Goal: Ask a question: Seek information or help from site administrators or community

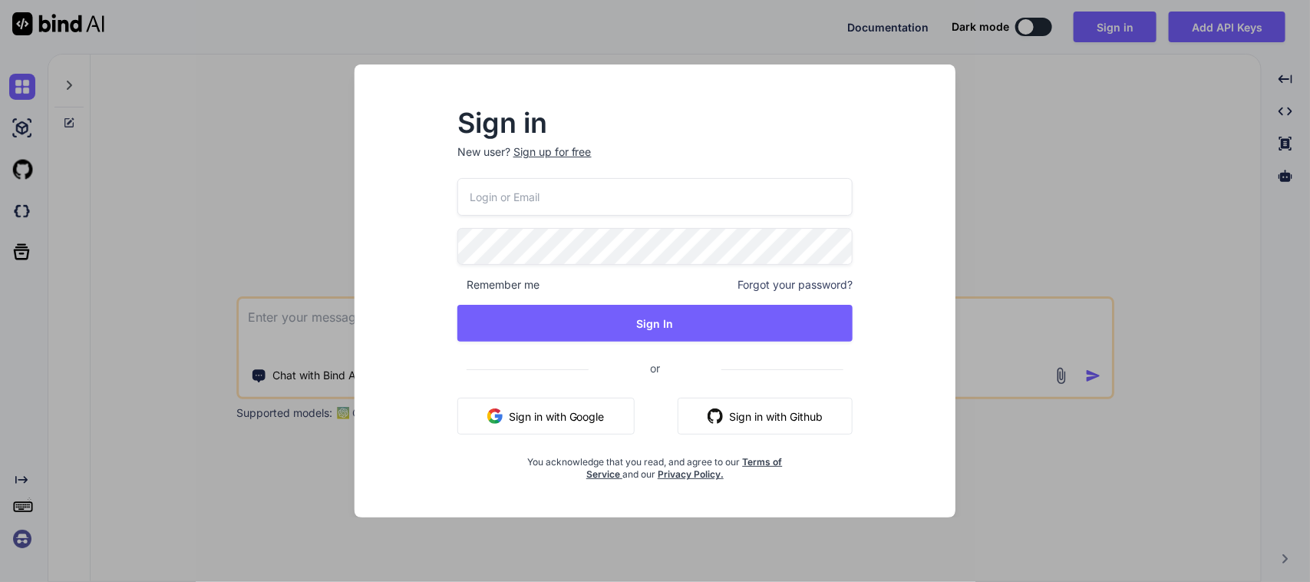
click at [570, 420] on button "Sign in with Google" at bounding box center [545, 416] width 177 height 37
click at [536, 403] on button "Sign in with Google" at bounding box center [545, 416] width 177 height 37
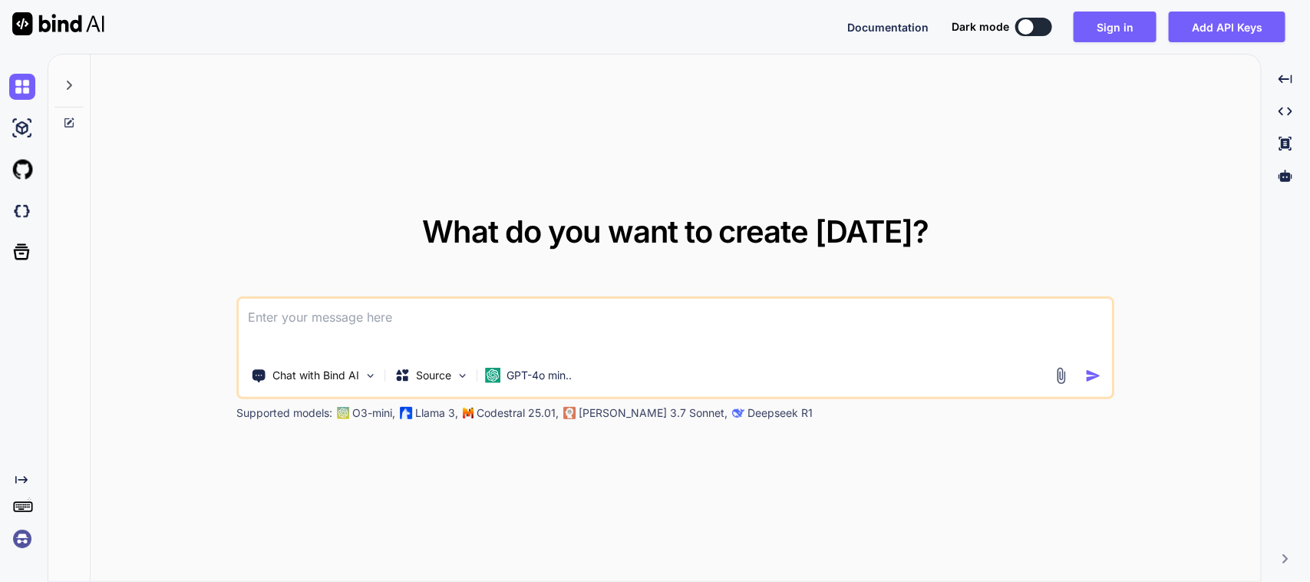
click at [370, 330] on textarea at bounding box center [675, 327] width 873 height 57
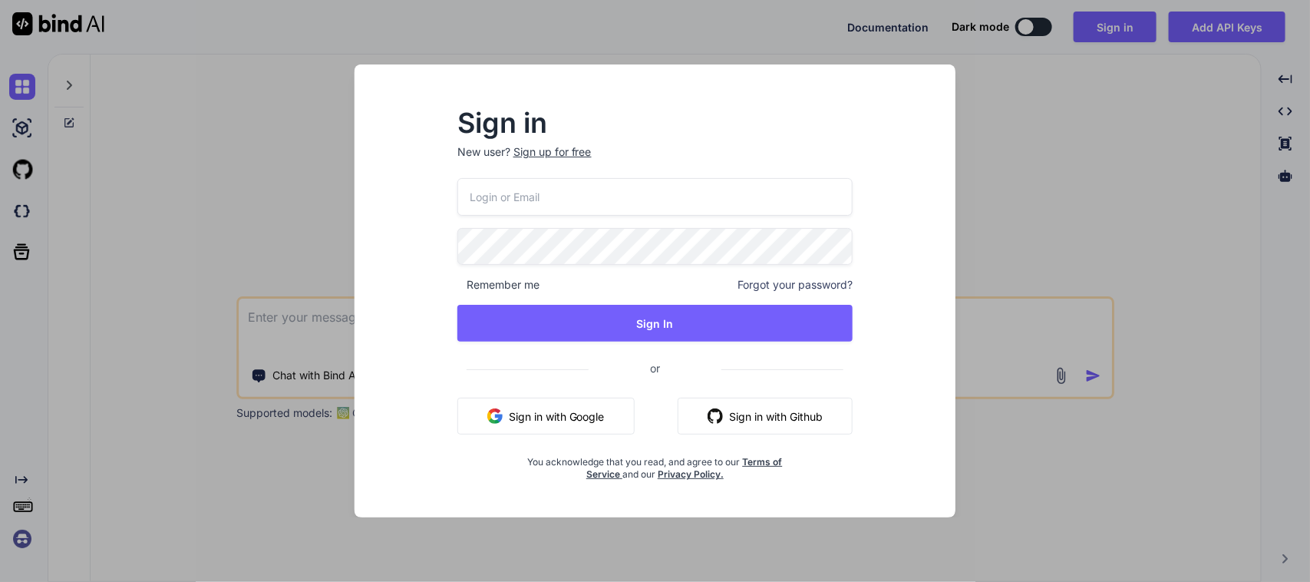
click at [526, 414] on button "Sign in with Google" at bounding box center [545, 416] width 177 height 37
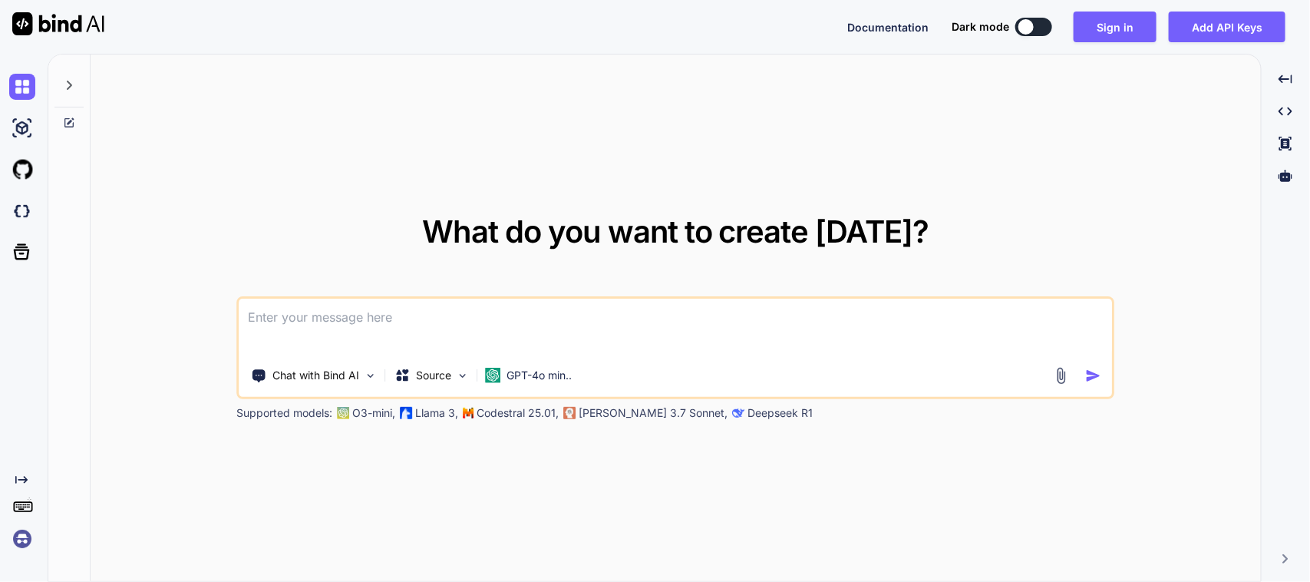
click at [775, 317] on textarea at bounding box center [675, 327] width 873 height 57
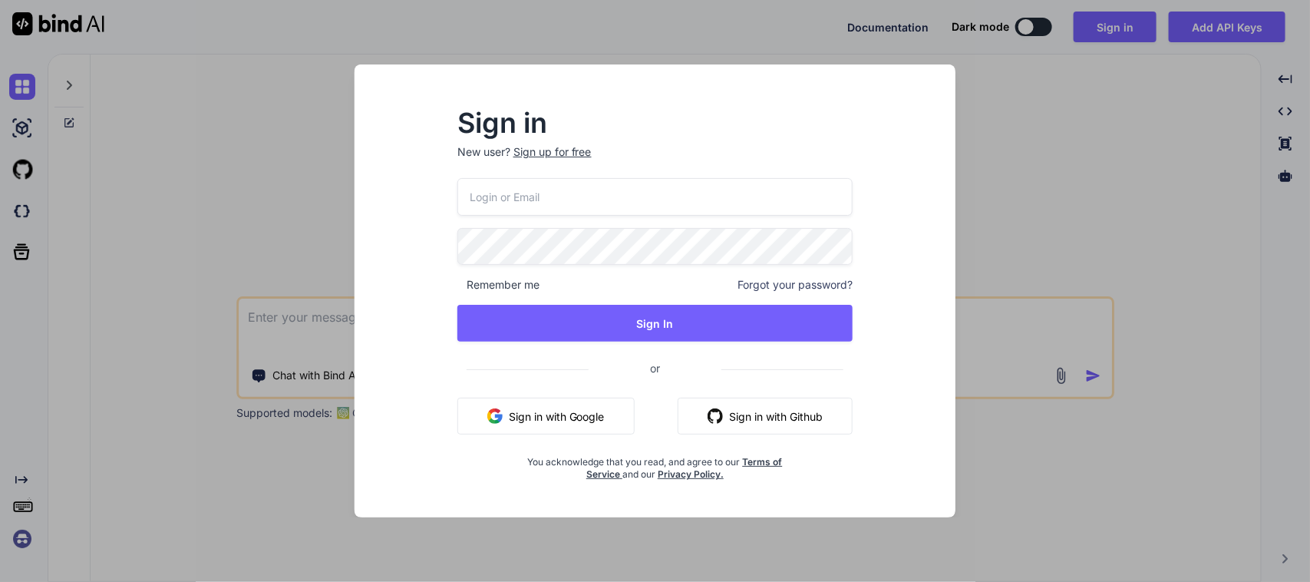
click at [597, 415] on button "Sign in with Google" at bounding box center [545, 416] width 177 height 37
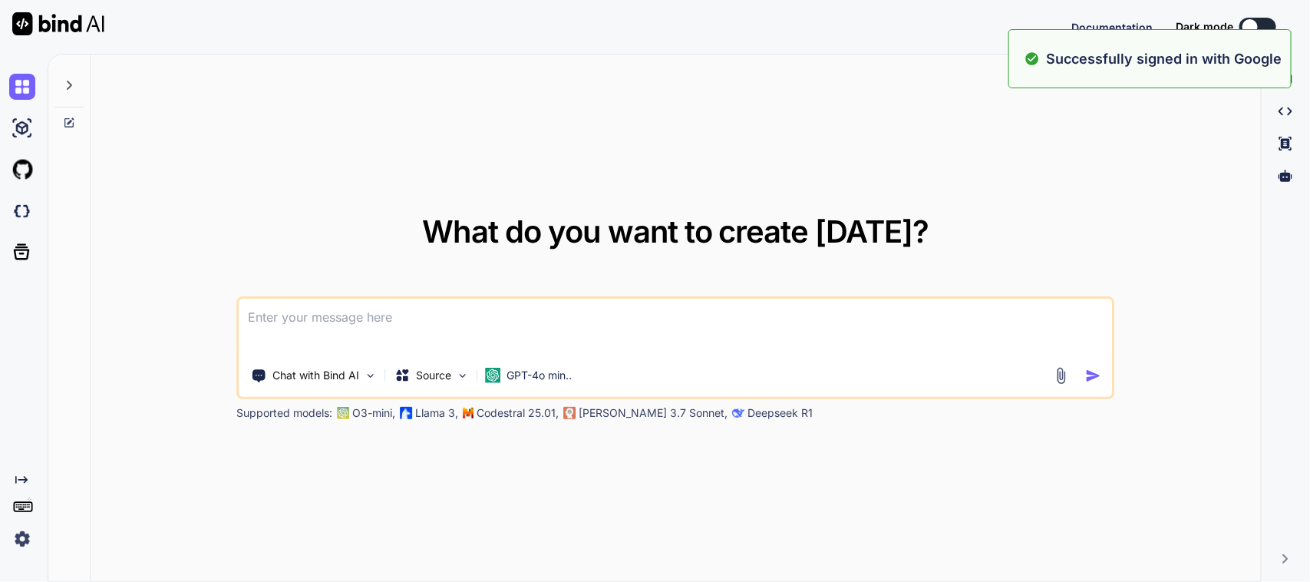
click at [492, 315] on textarea at bounding box center [675, 327] width 873 height 57
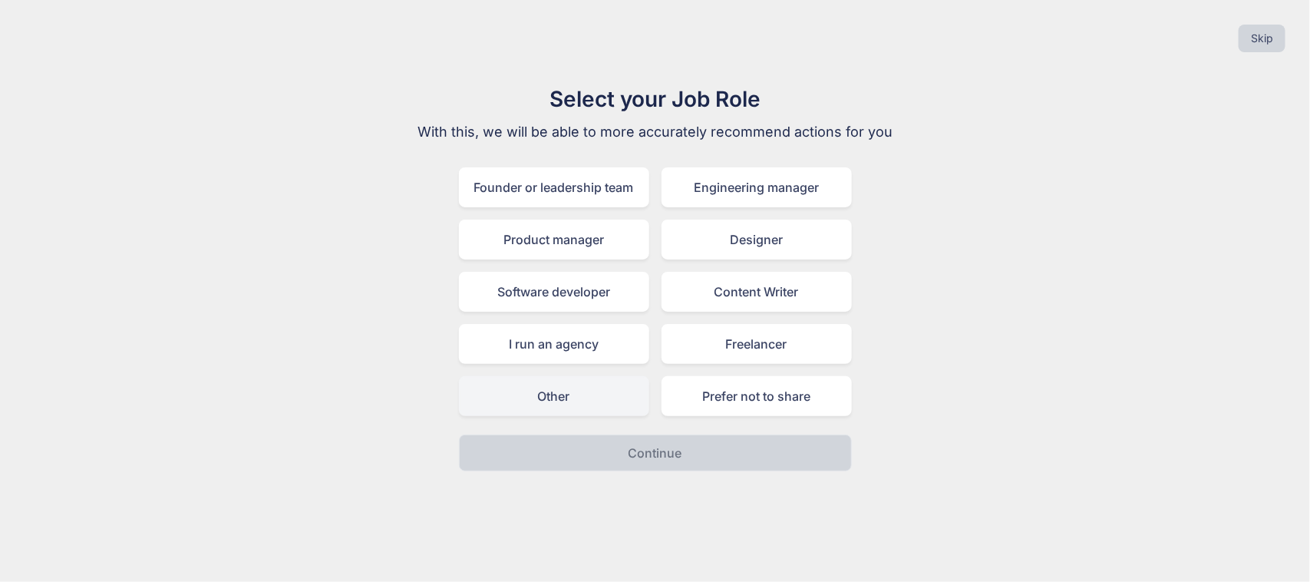
click at [553, 399] on div "Other" at bounding box center [554, 396] width 190 height 40
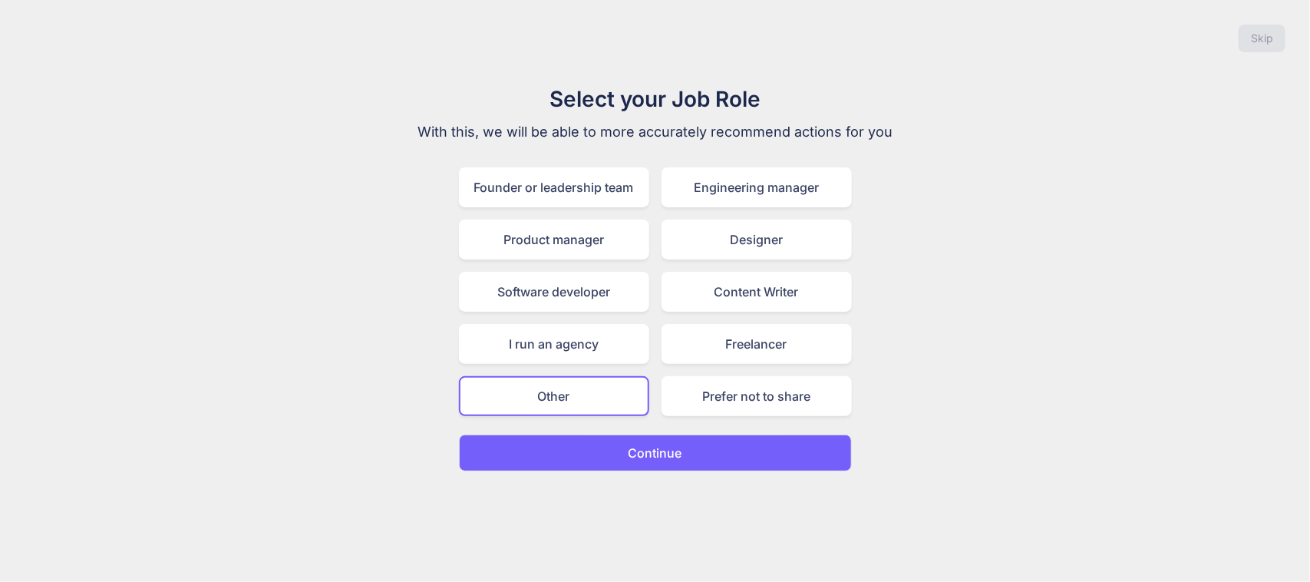
click at [618, 443] on button "Continue" at bounding box center [655, 452] width 393 height 37
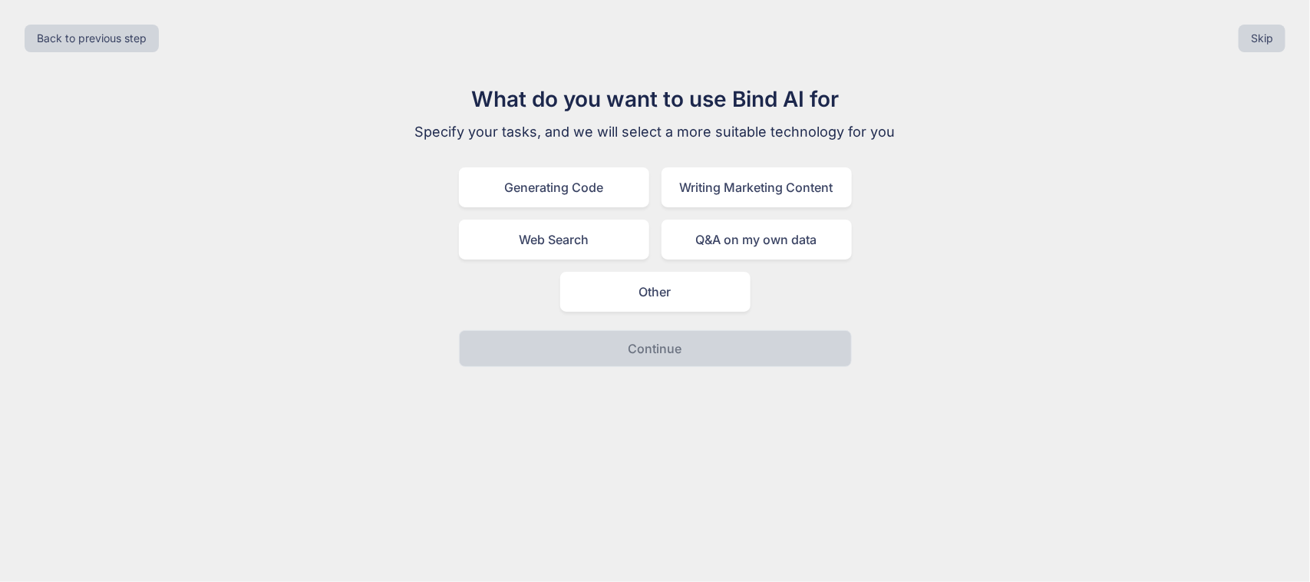
drag, startPoint x: 656, startPoint y: 289, endPoint x: 659, endPoint y: 316, distance: 27.0
click at [657, 289] on div "Other" at bounding box center [655, 292] width 190 height 40
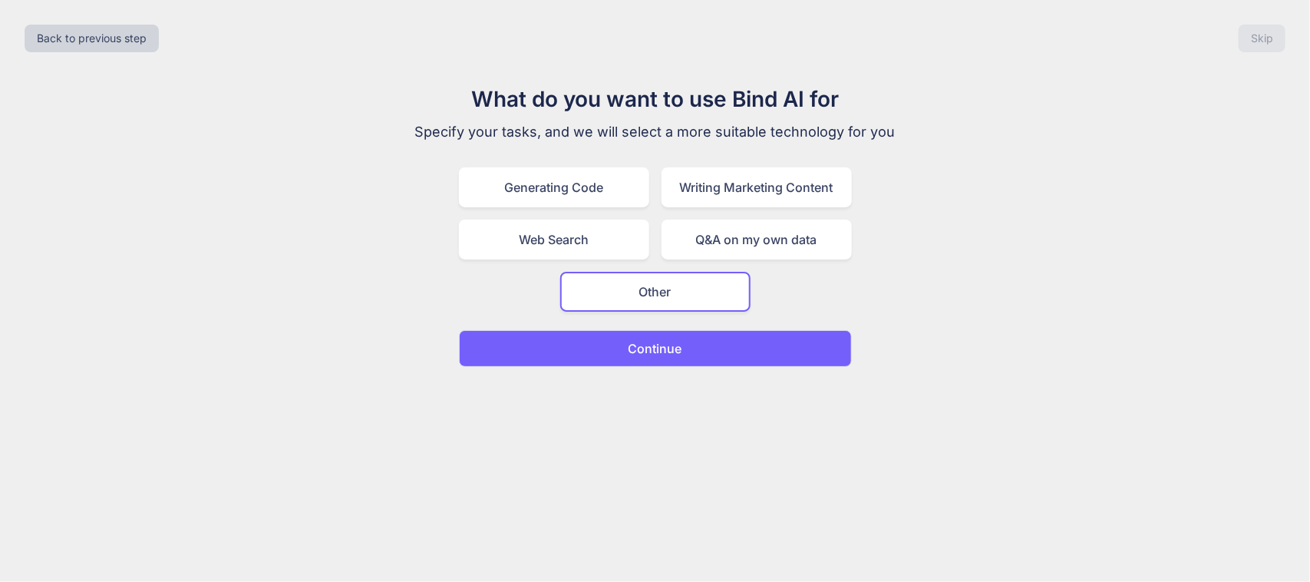
click at [665, 354] on p "Continue" at bounding box center [656, 348] width 54 height 18
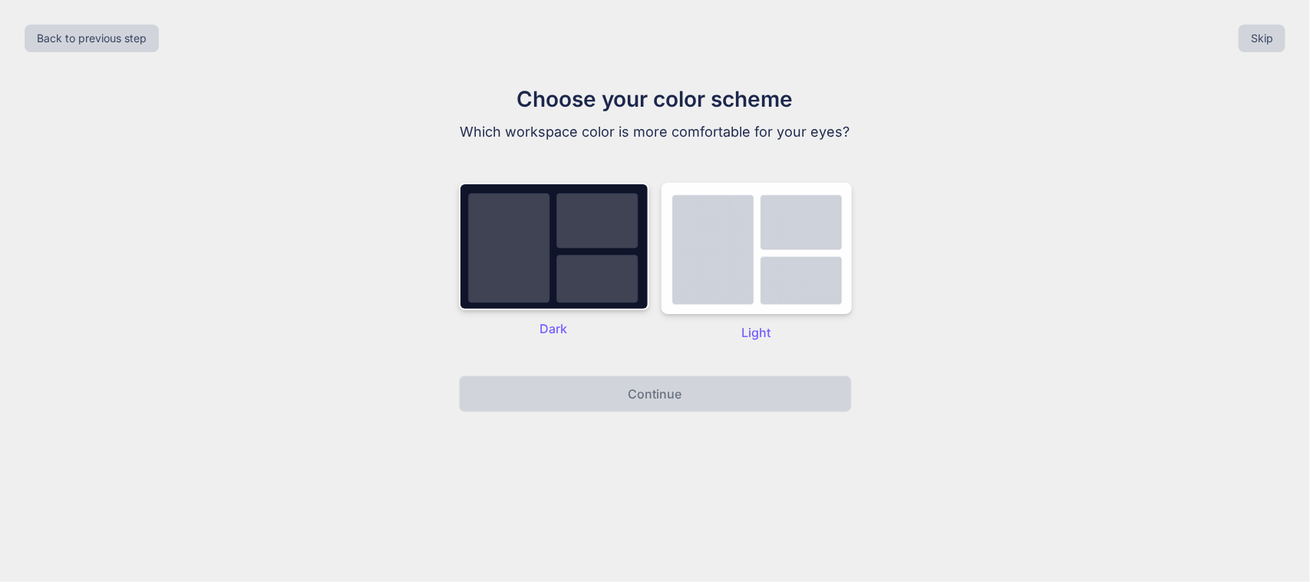
click at [768, 324] on p "Light" at bounding box center [757, 332] width 190 height 18
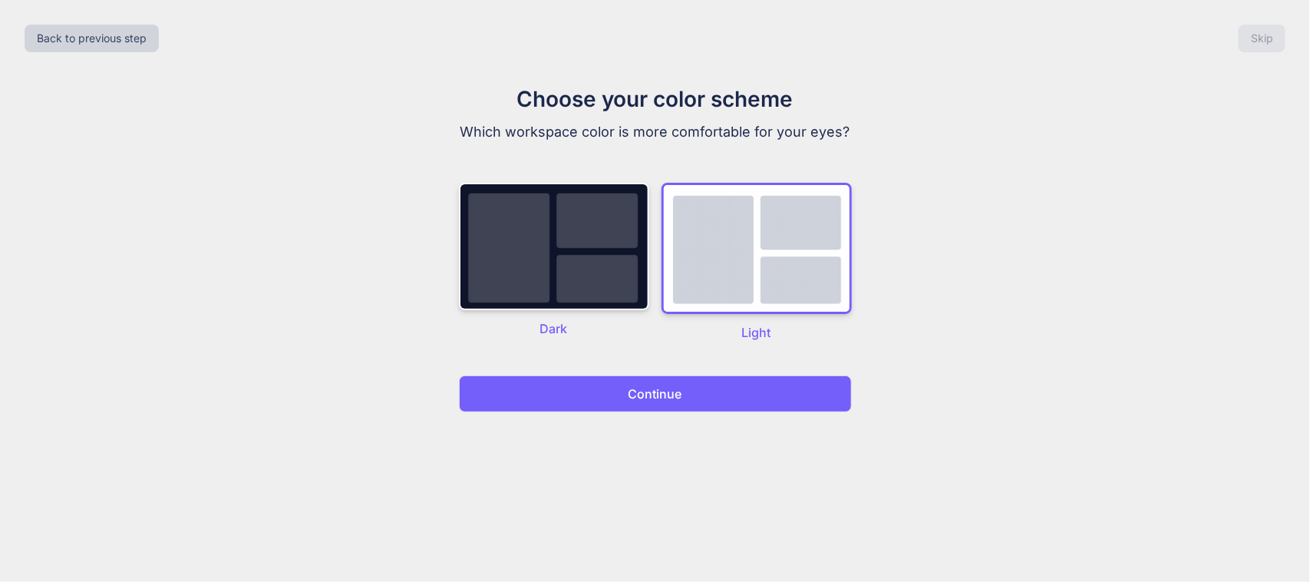
click at [730, 385] on button "Continue" at bounding box center [655, 393] width 393 height 37
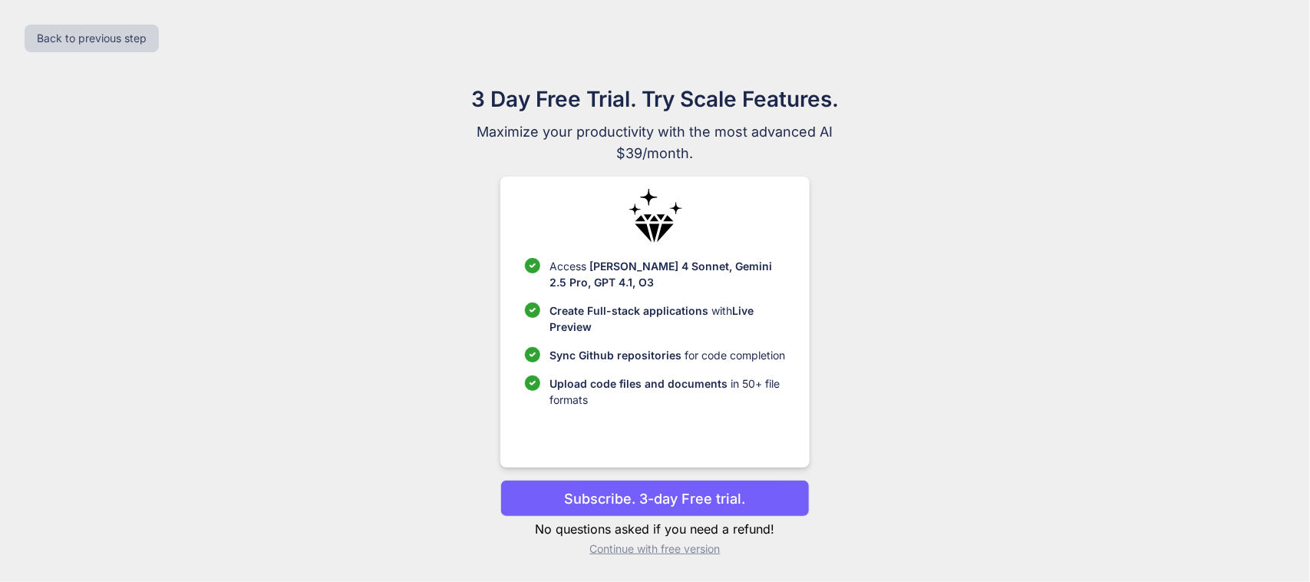
click at [660, 553] on p "Continue with free version" at bounding box center [654, 548] width 309 height 15
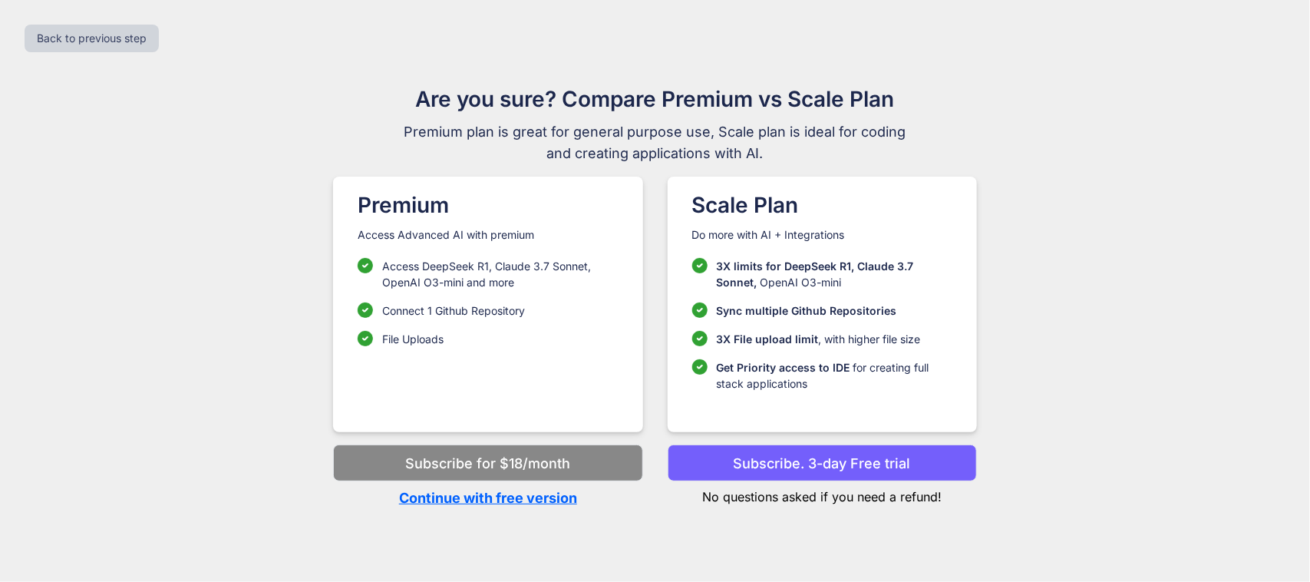
click at [522, 507] on p "Continue with free version" at bounding box center [487, 497] width 309 height 21
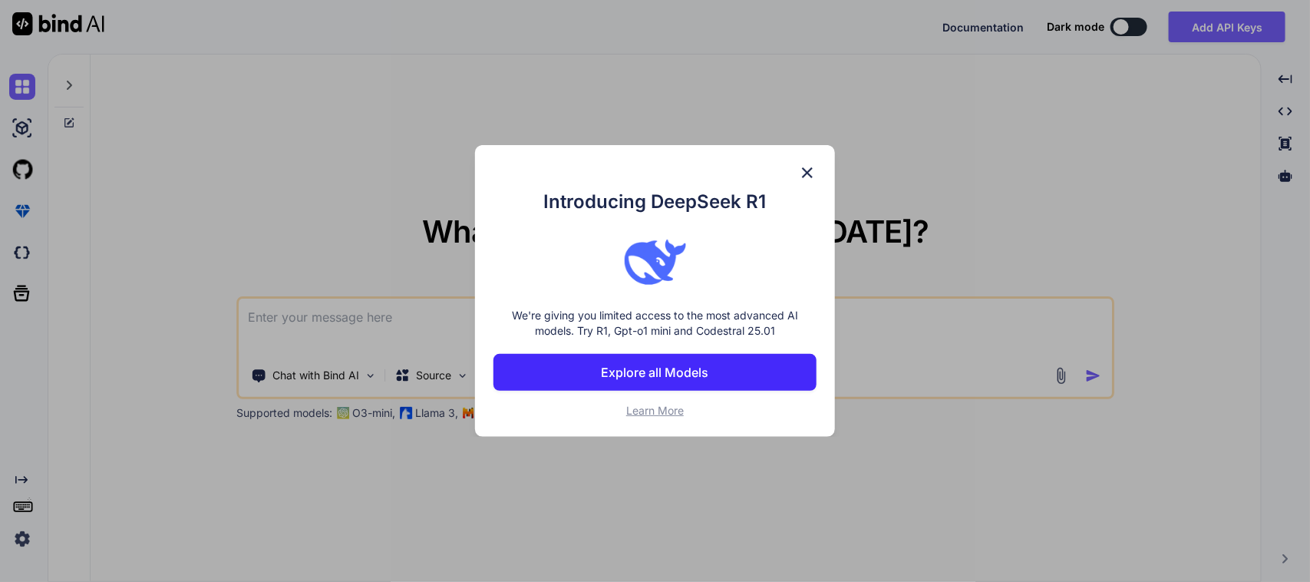
click at [817, 178] on div "Introducing DeepSeek R1 We're giving you limited access to the most advanced AI…" at bounding box center [655, 291] width 360 height 292
click at [810, 167] on img at bounding box center [807, 172] width 18 height 18
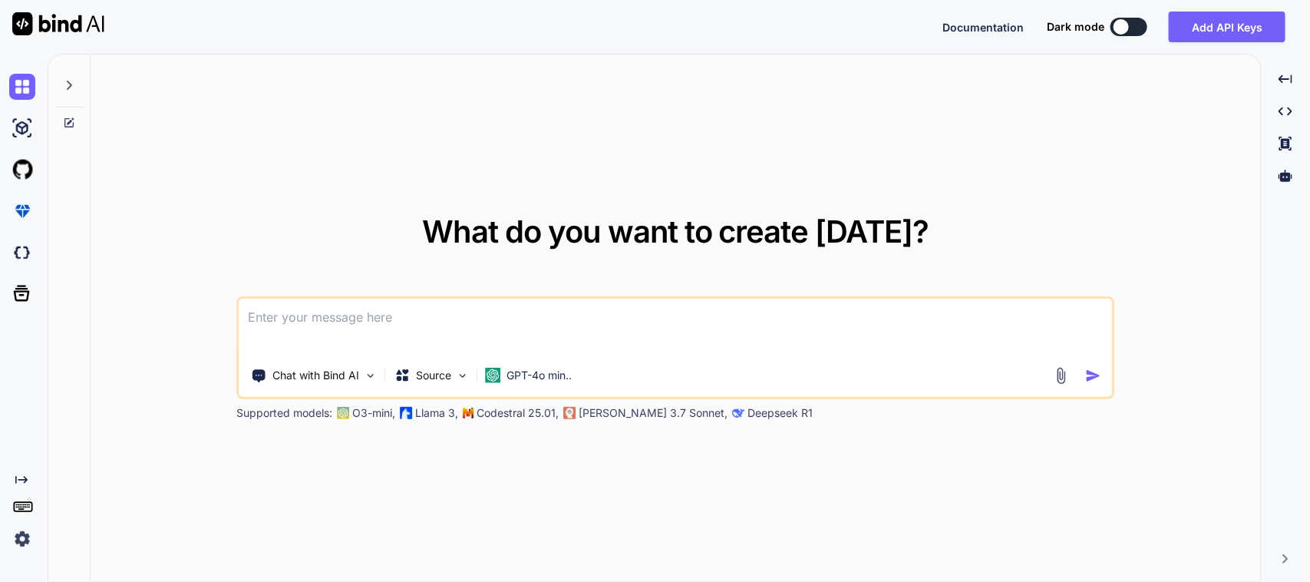
click at [467, 334] on textarea at bounding box center [675, 327] width 873 height 57
click at [366, 309] on textarea at bounding box center [675, 327] width 873 height 57
paste textarea "Text( data[index].customerIssue != null ? "Customer Issue: ${data[index].custom…"
type textarea "Here I implement a condition when customer issue is empty("") the I am showing …"
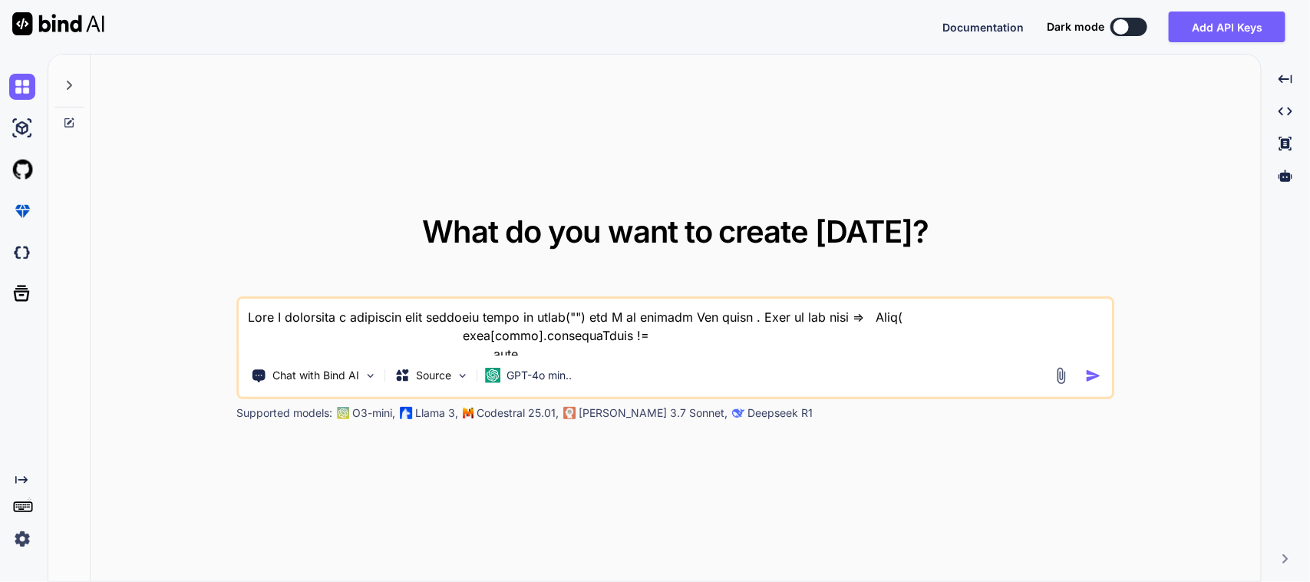
scroll to position [186, 0]
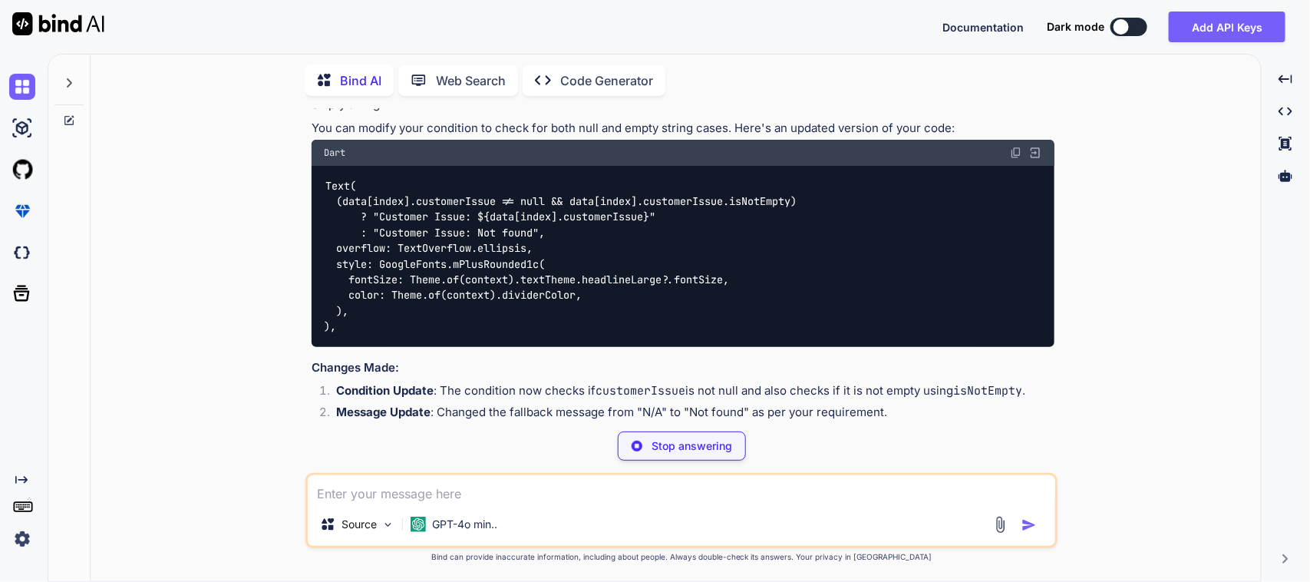
scroll to position [209, 0]
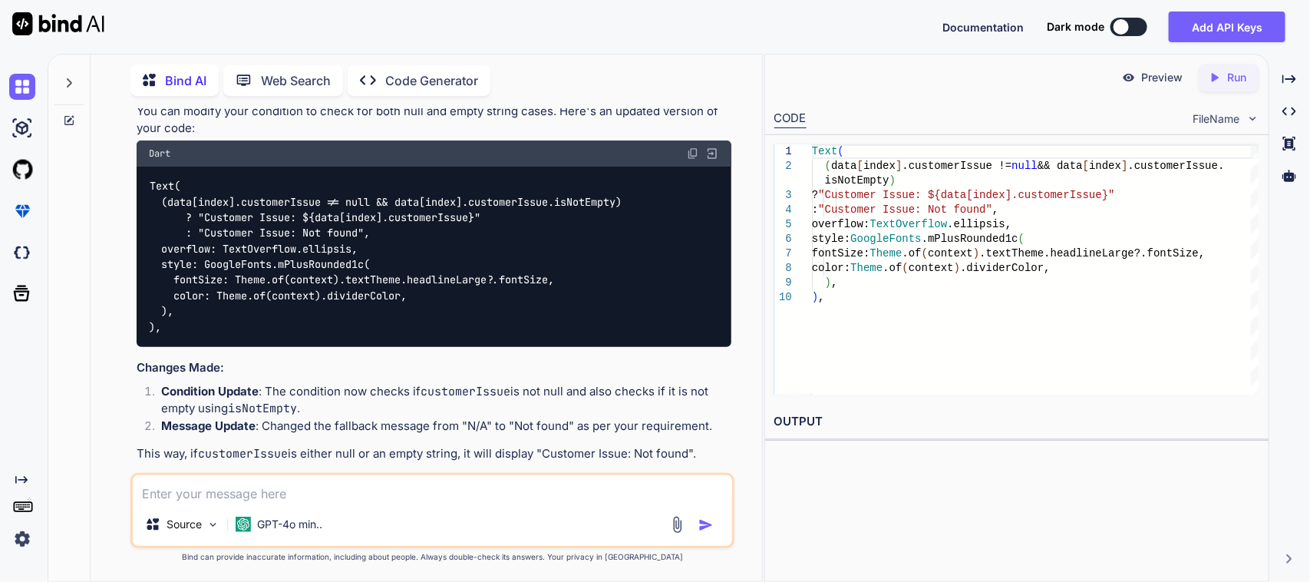
drag, startPoint x: 696, startPoint y: 151, endPoint x: 698, endPoint y: 160, distance: 8.8
click at [697, 151] on img at bounding box center [693, 153] width 12 height 12
click at [355, 497] on textarea at bounding box center [433, 489] width 600 height 28
type textarea "I"
paste textarea "(data[index] .serviceFound .isNotEmpty) ? "Service Found: ${data[index].service…"
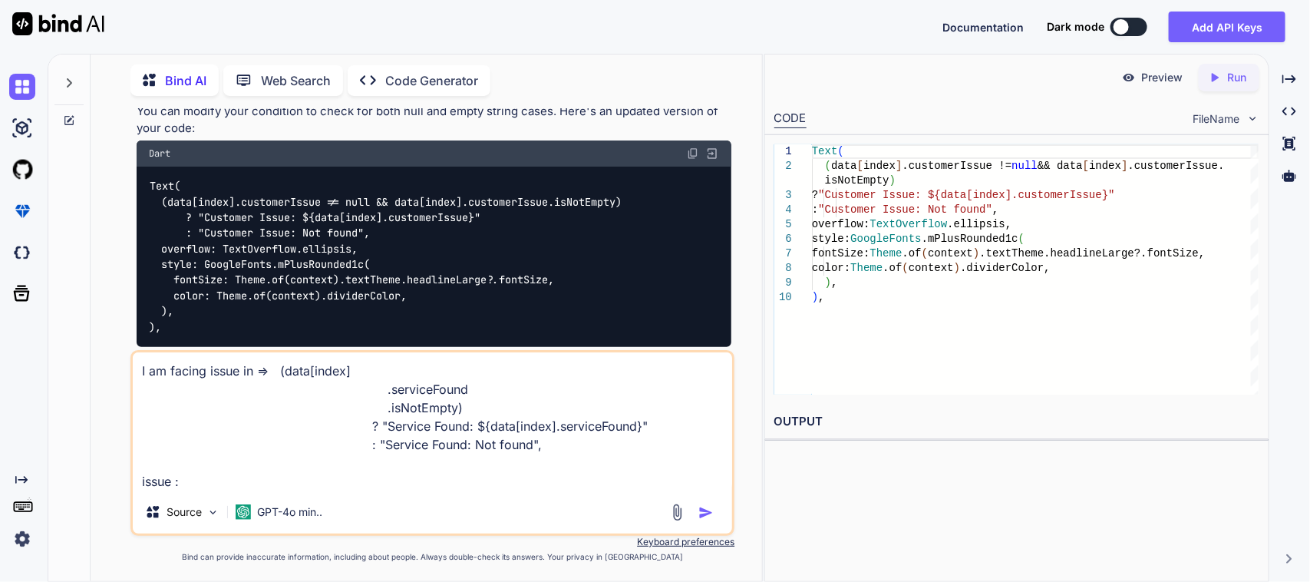
paste textarea "Null check operator used on a null value"
type textarea "I am facing issue in => (data[index] .serviceFound .isNotEmpty) ? "Service Foun…"
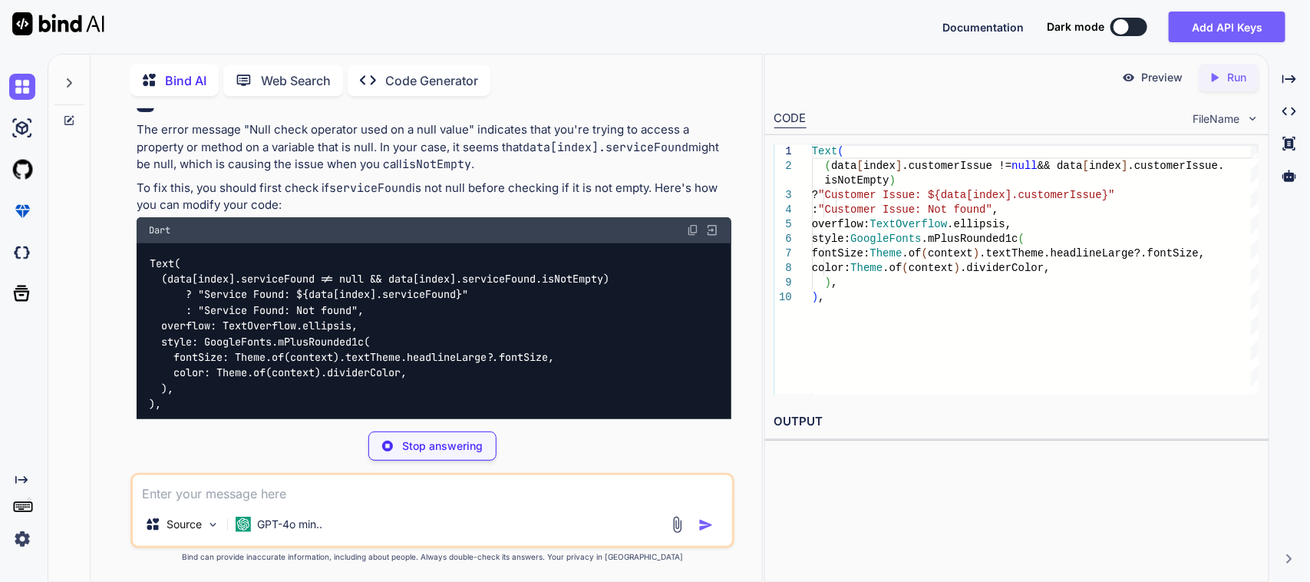
scroll to position [714, 0]
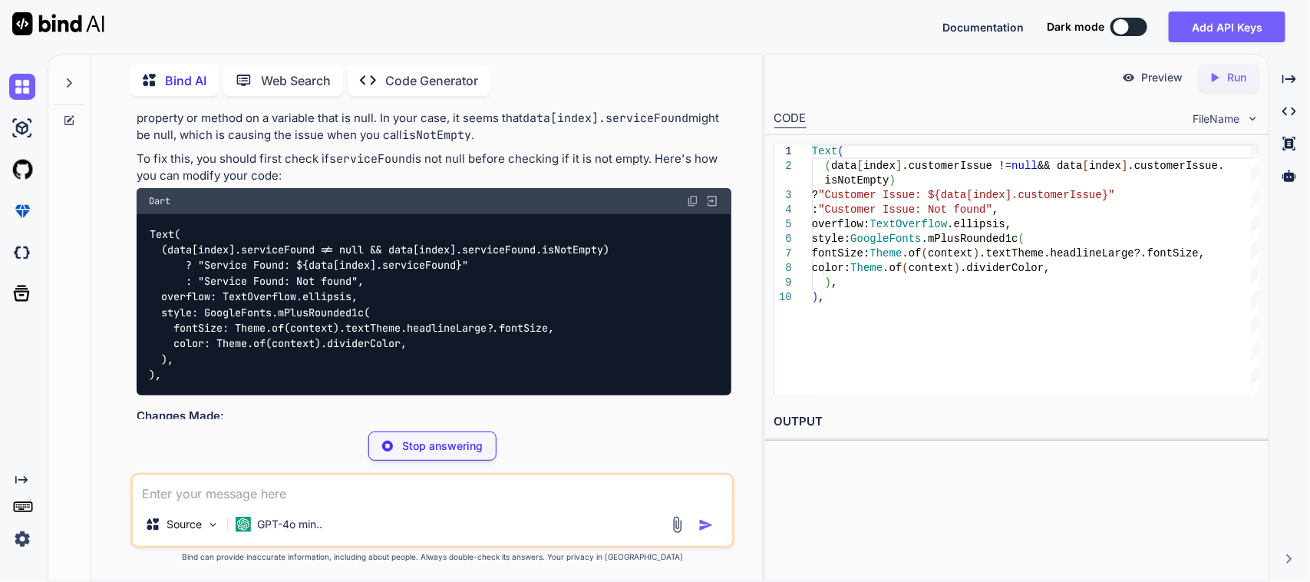
click at [691, 196] on img at bounding box center [693, 201] width 12 height 12
